Goal: Information Seeking & Learning: Learn about a topic

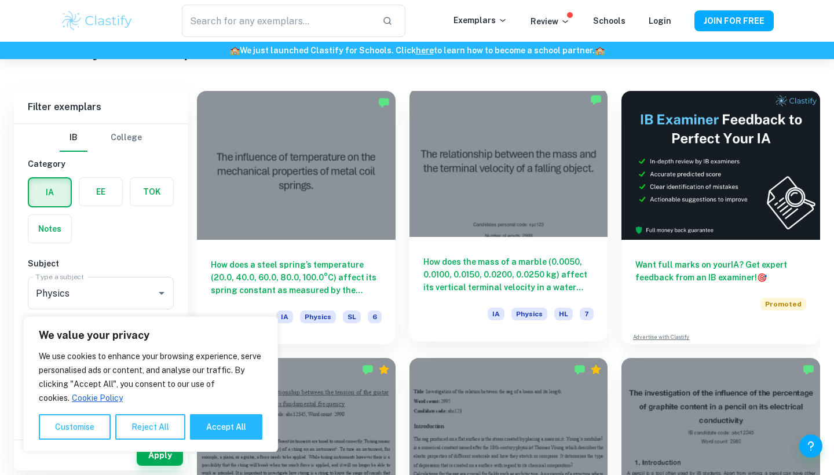
scroll to position [301, 0]
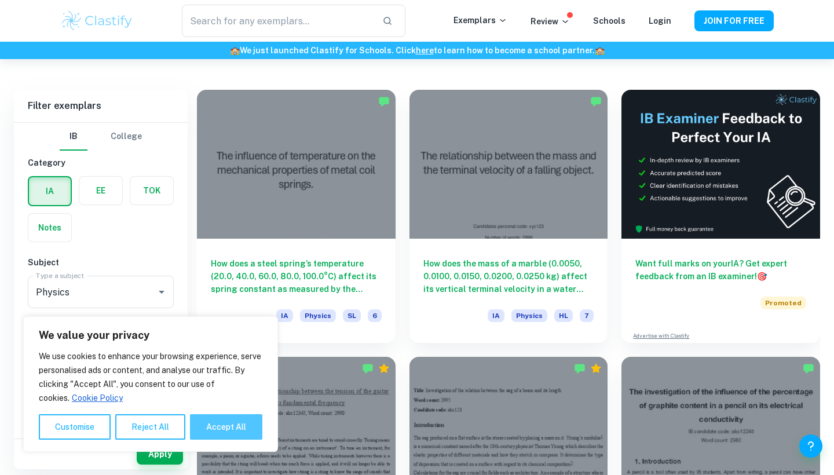
click at [203, 422] on button "Accept All" at bounding box center [226, 426] width 72 height 25
checkbox input "true"
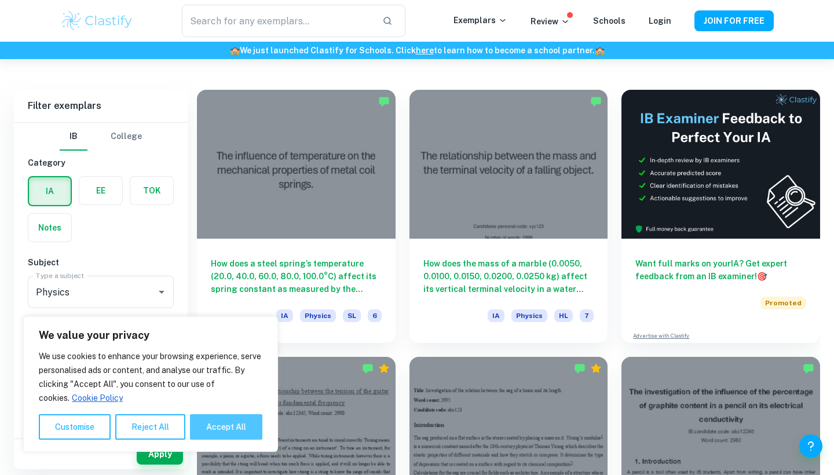
checkbox input "true"
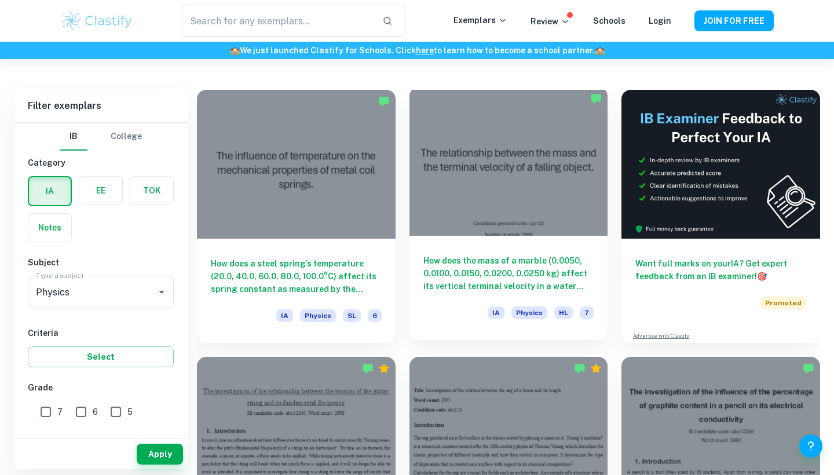
click at [461, 265] on h6 "How does the mass of a marble (0.0050, 0.0100, 0.0150, 0.0200, 0.0250 kg) affec…" at bounding box center [508, 273] width 171 height 38
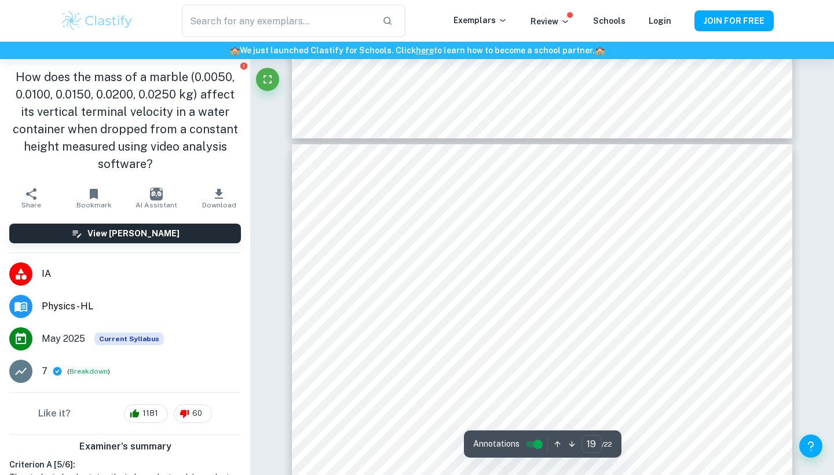
scroll to position [13085, 1]
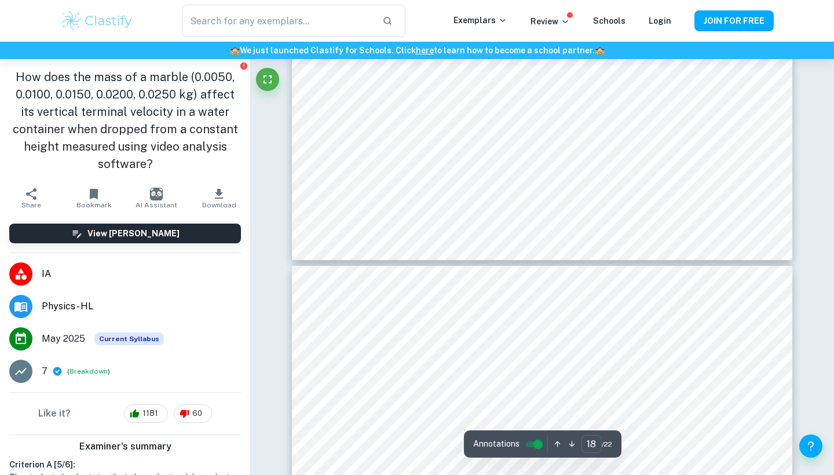
type input "17"
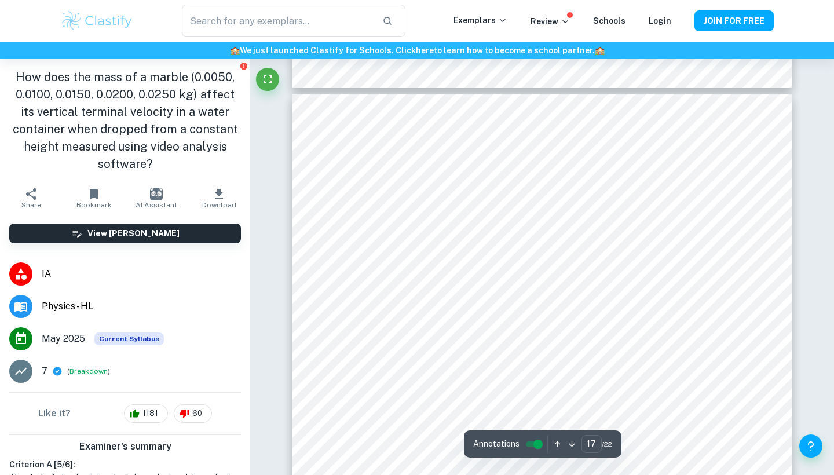
scroll to position [11711, 0]
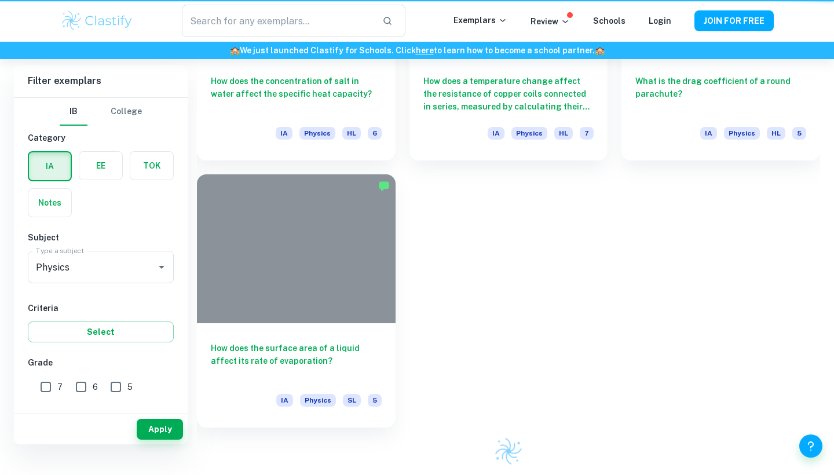
scroll to position [301, 0]
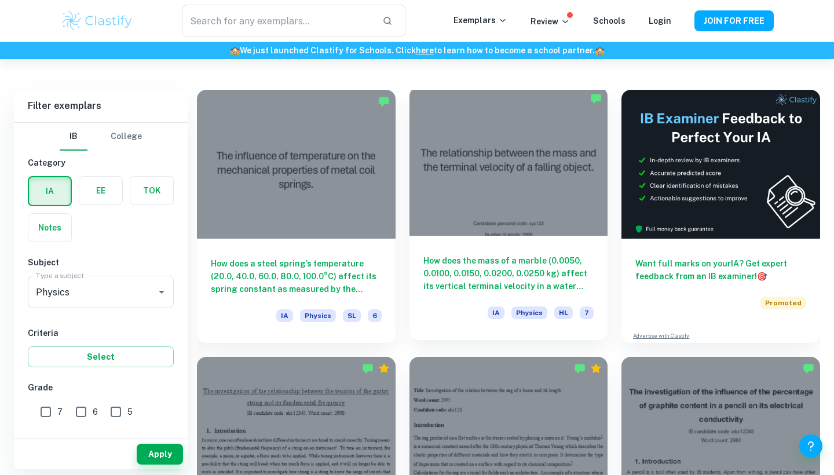
click at [461, 308] on div "IA Physics HL 7" at bounding box center [508, 316] width 171 height 20
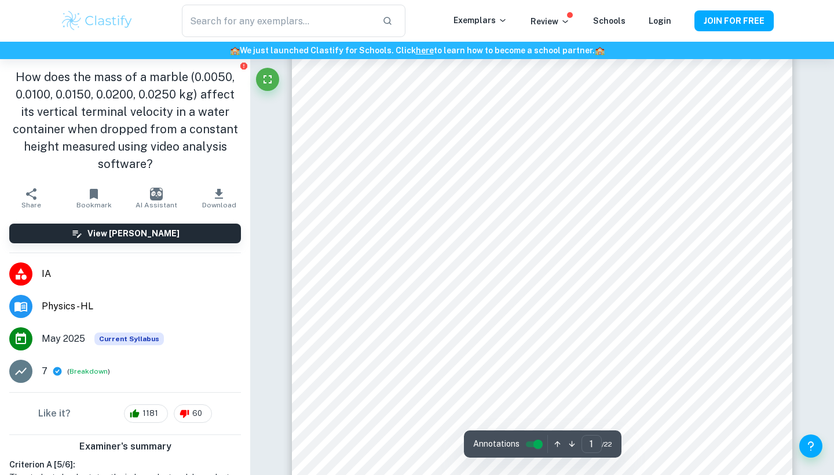
scroll to position [181, 0]
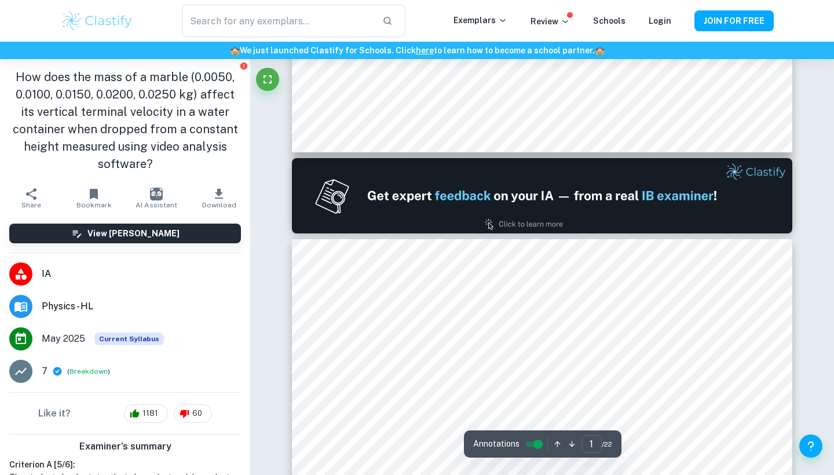
type input "2"
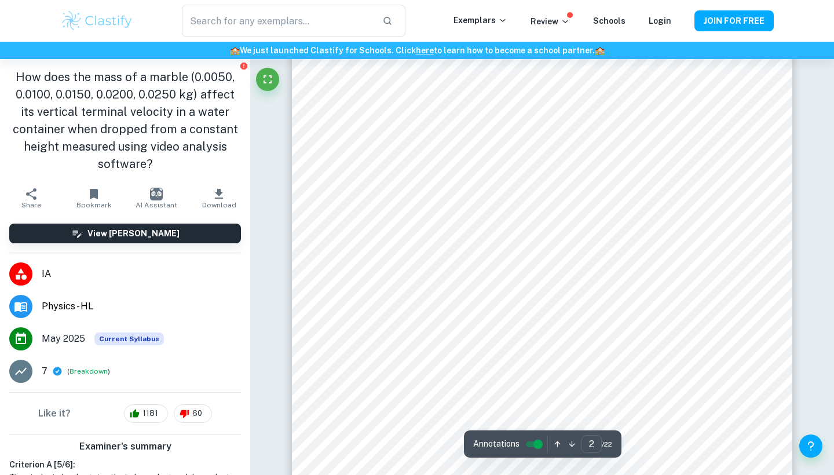
scroll to position [899, 0]
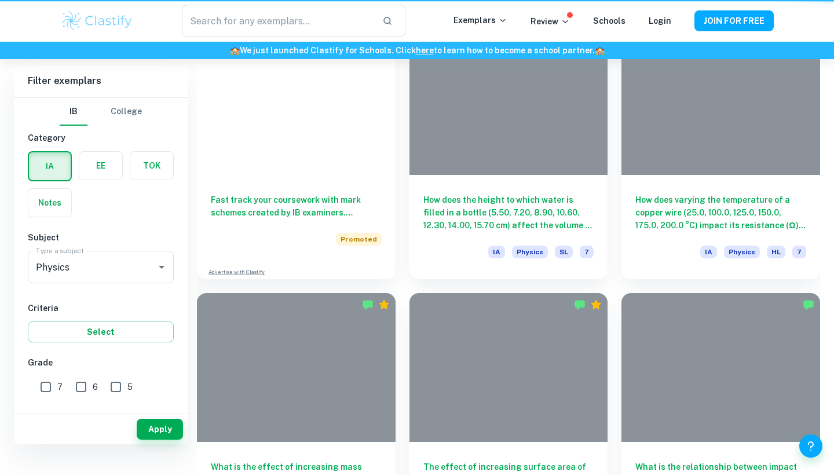
scroll to position [301, 0]
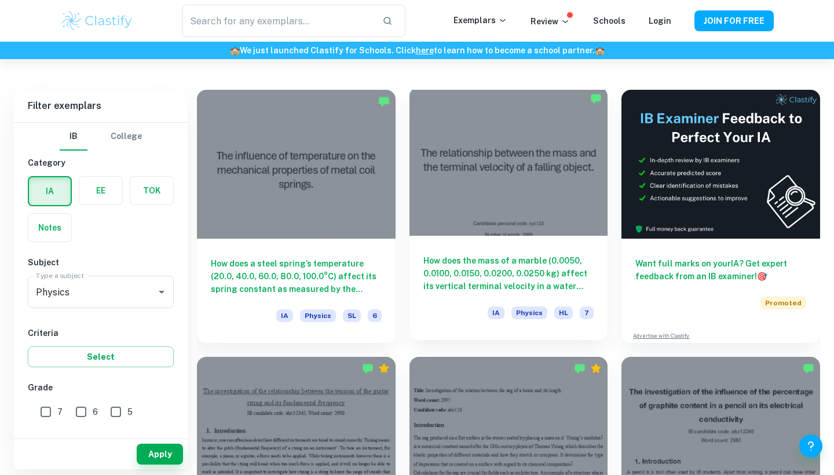
click at [418, 257] on div "How does the mass of a marble (0.0050, 0.0100, 0.0150, 0.0200, 0.0250 kg) affec…" at bounding box center [509, 288] width 199 height 104
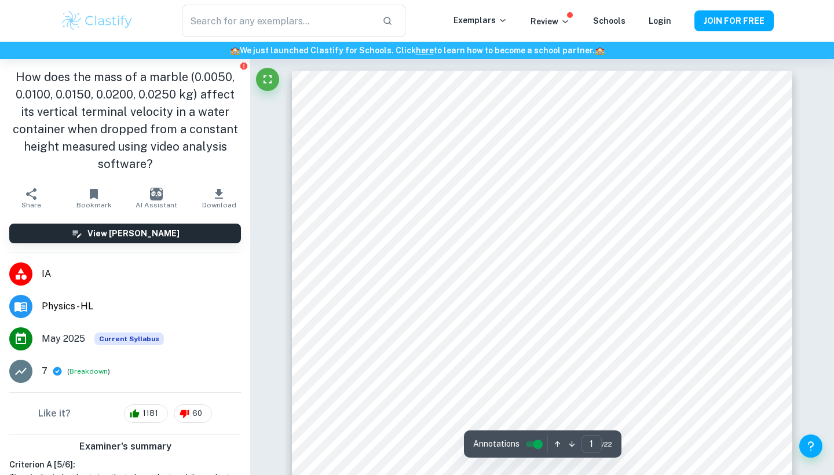
click at [159, 261] on li "IA" at bounding box center [125, 274] width 250 height 32
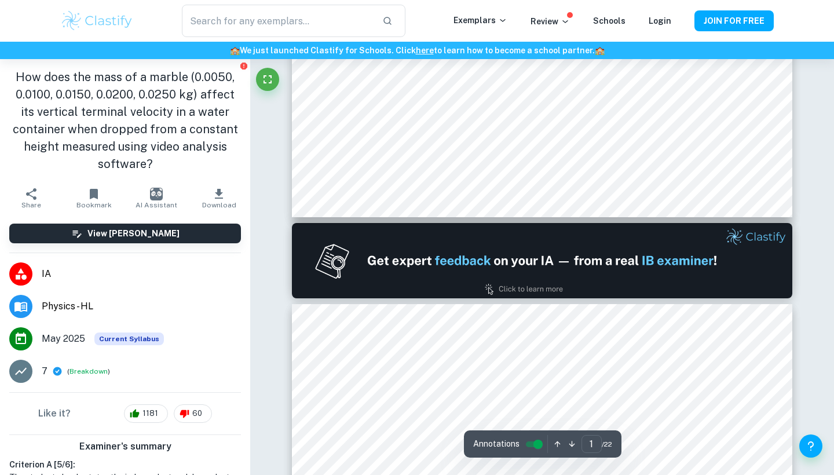
type input "2"
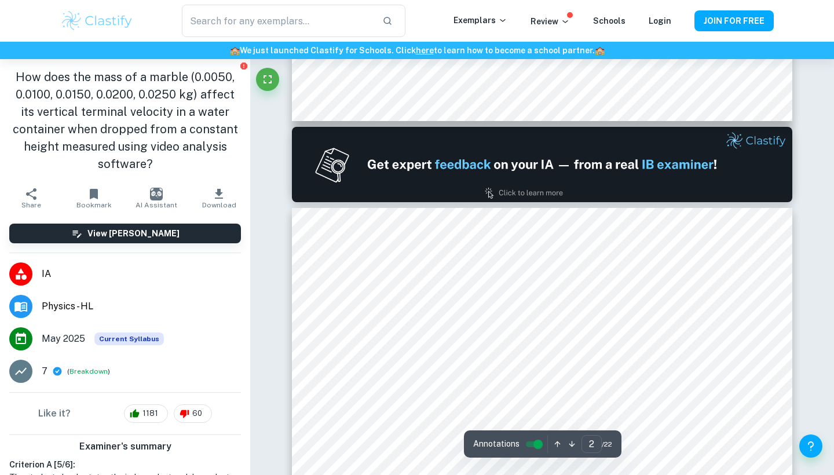
scroll to position [671, 0]
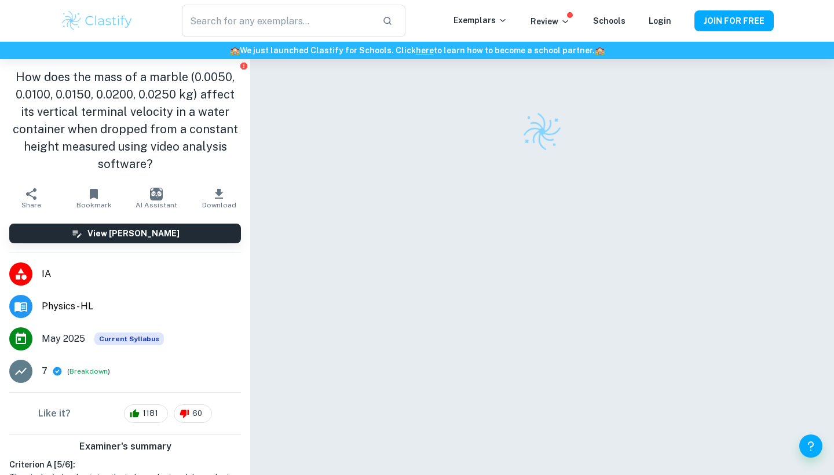
checkbox input "true"
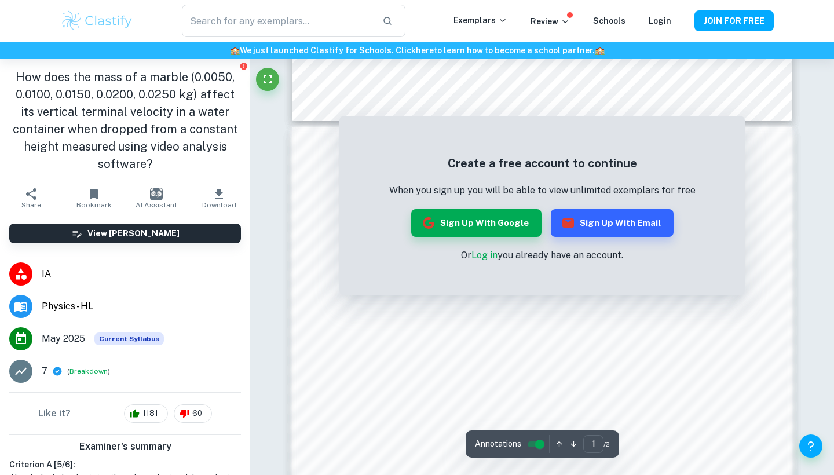
scroll to position [659, 0]
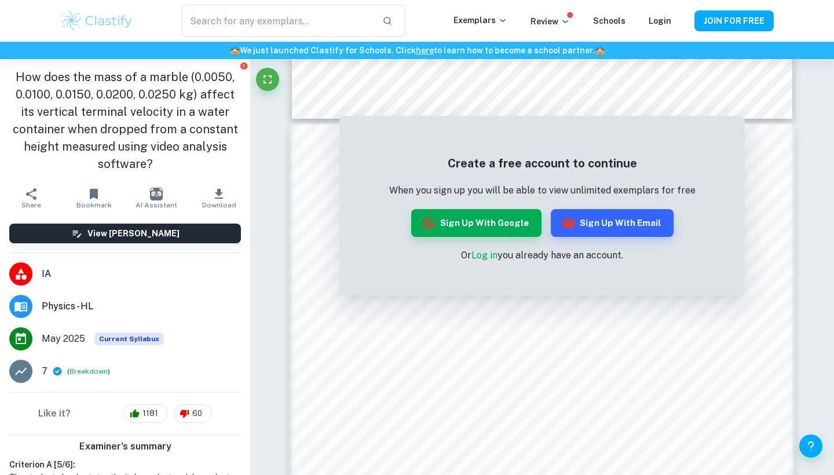
click at [120, 16] on img at bounding box center [97, 20] width 74 height 23
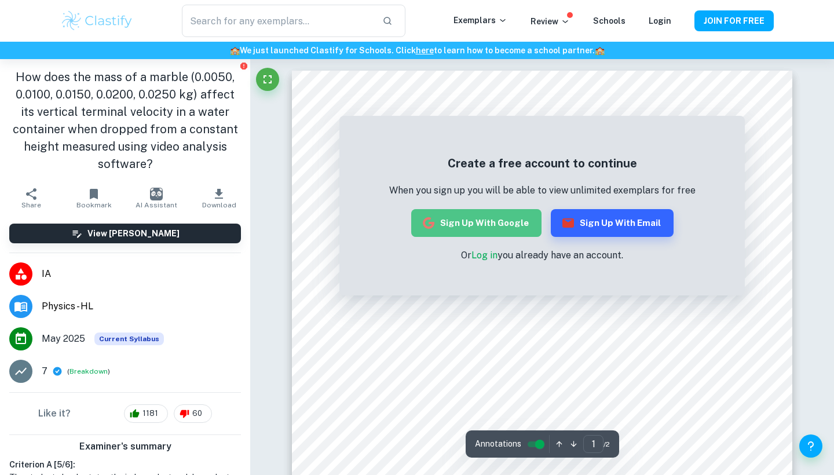
click at [507, 228] on button "Sign up with Google" at bounding box center [476, 223] width 130 height 28
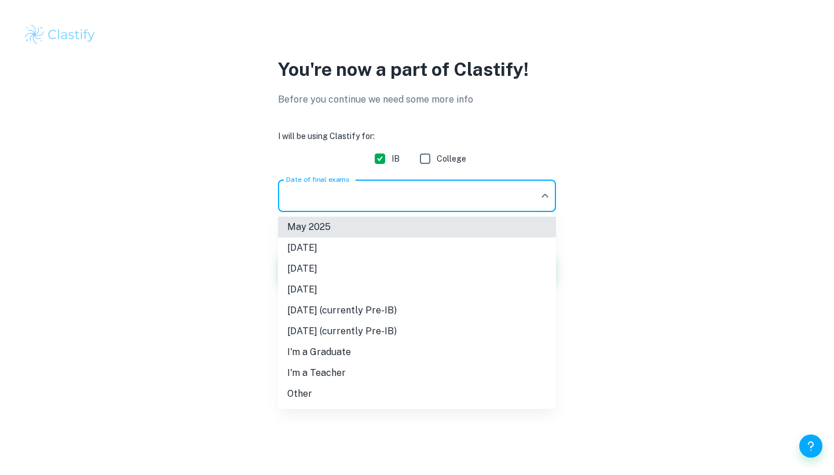
click at [524, 200] on body "We value your privacy We use cookies to enhance your browsing experience, serve…" at bounding box center [417, 237] width 834 height 475
click at [444, 315] on li "May 2027 (currently Pre-IB)" at bounding box center [417, 310] width 278 height 21
type input "M27"
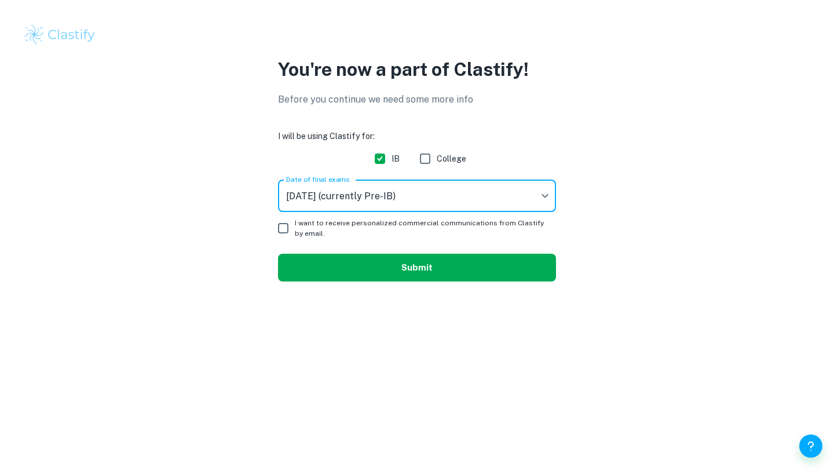
click at [363, 264] on button "Submit" at bounding box center [417, 268] width 278 height 28
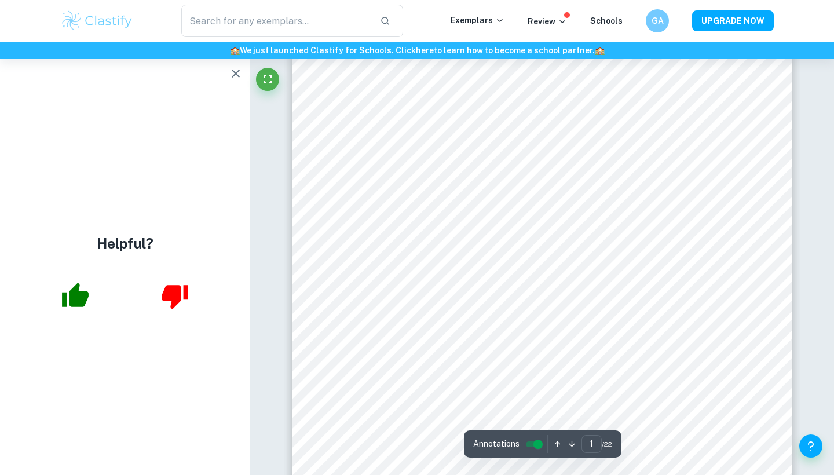
scroll to position [74, 0]
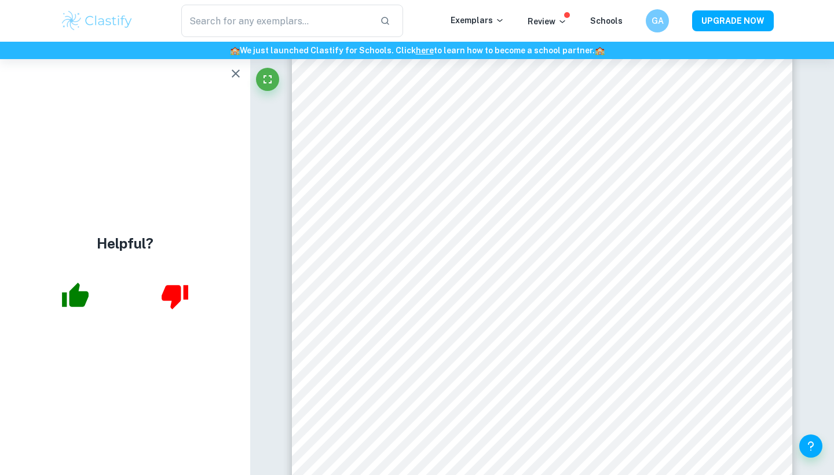
click at [485, 1] on div "​ Exemplars Review Schools GA UPGRADE NOW" at bounding box center [417, 21] width 834 height 42
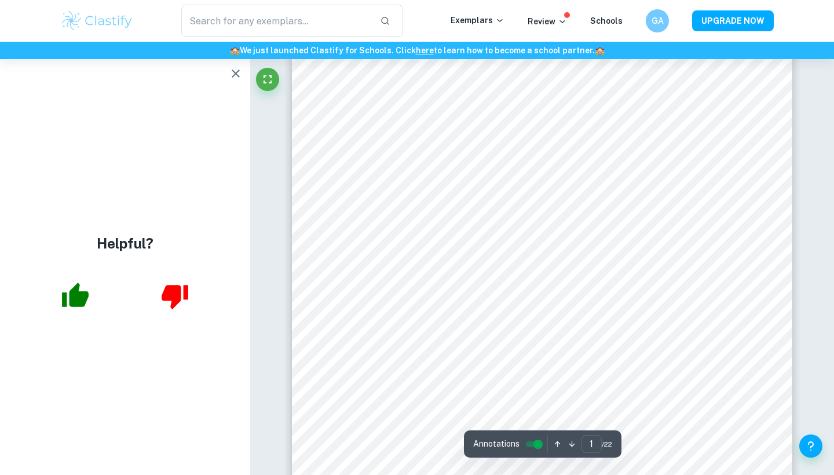
scroll to position [278, 0]
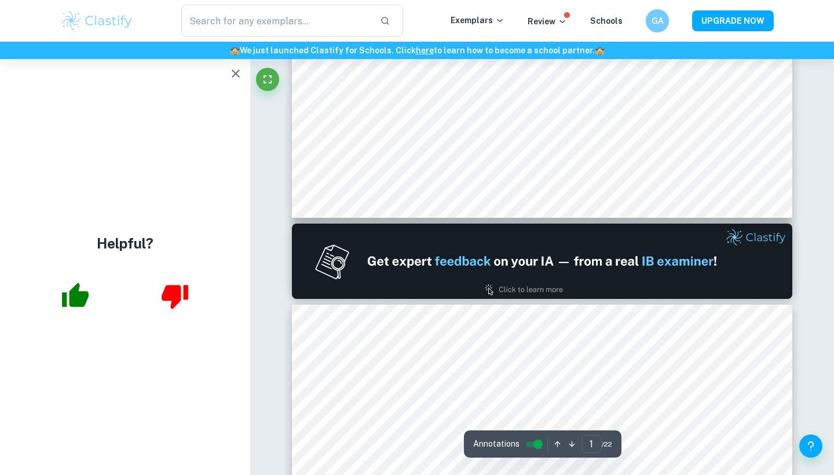
type input "2"
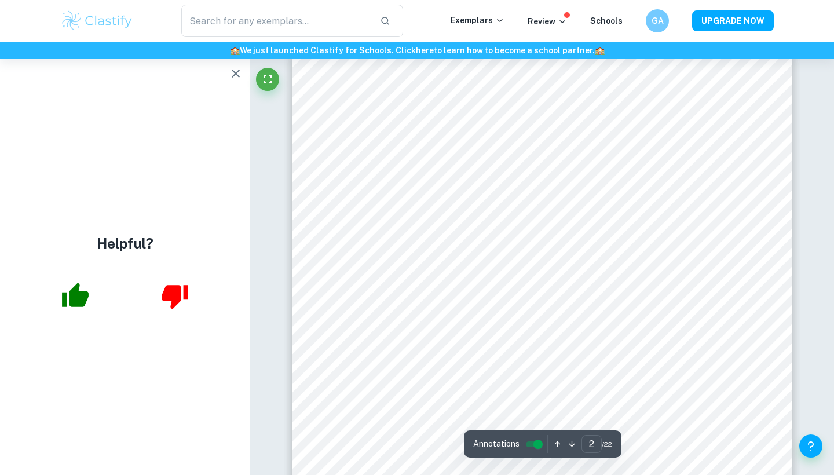
scroll to position [820, 0]
